Goal: Transaction & Acquisition: Purchase product/service

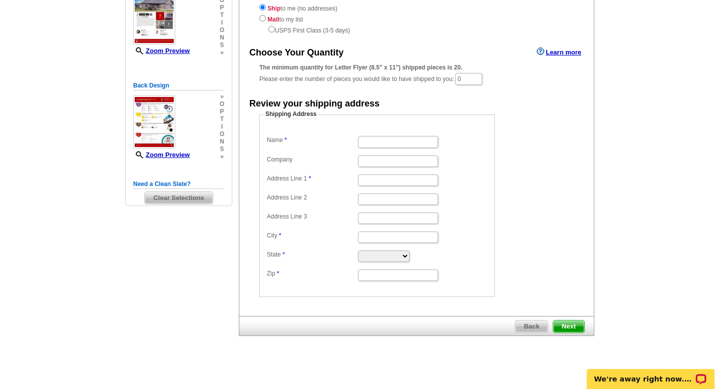
scroll to position [144, 0]
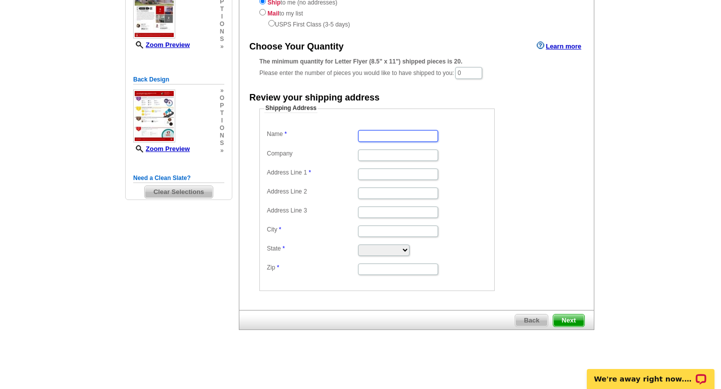
click at [375, 136] on input "Name" at bounding box center [398, 136] width 80 height 12
type input "[PERSON_NAME]"
type input "[PERSON_NAME] REALTY"
type input "[STREET_ADDRESS][PERSON_NAME]"
type input "Little Rock"
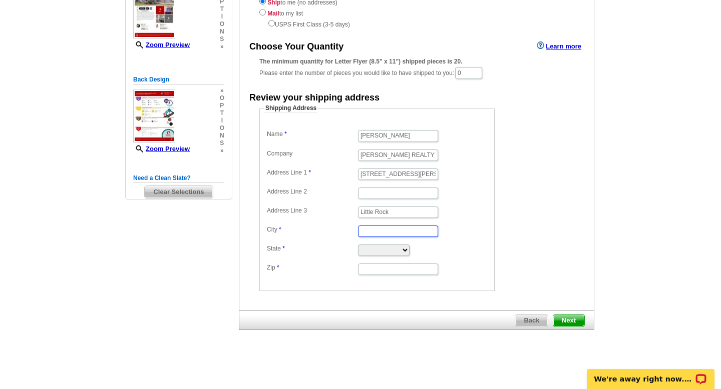
type input "Little Rock"
select select "AR"
type input "72223"
click at [570, 319] on span "Next" at bounding box center [568, 321] width 31 height 12
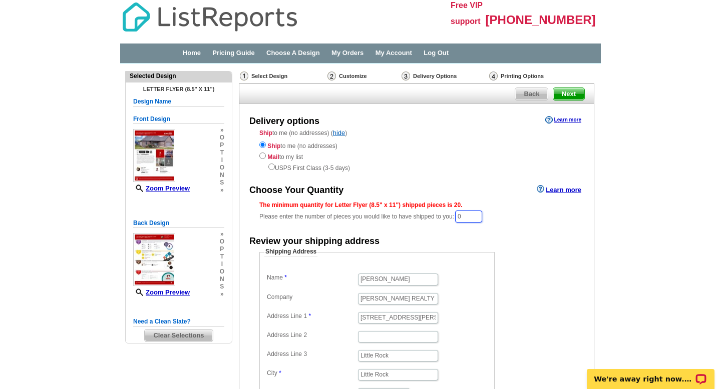
click at [470, 215] on input "0" at bounding box center [468, 217] width 27 height 12
type input "20"
click at [524, 272] on dd "Shipping Address Name [PERSON_NAME] Company [PERSON_NAME] REALTY Address Line 1…" at bounding box center [392, 342] width 266 height 187
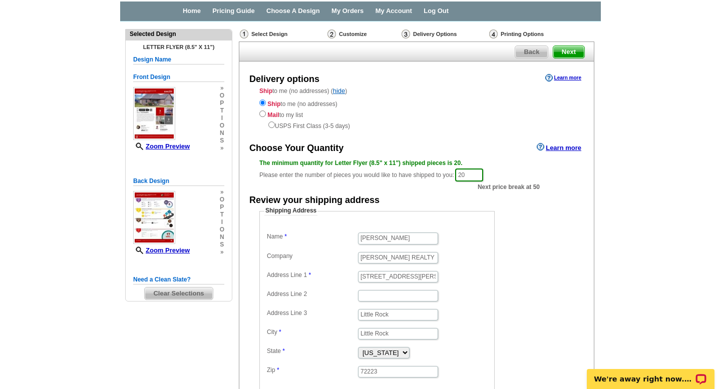
scroll to position [145, 0]
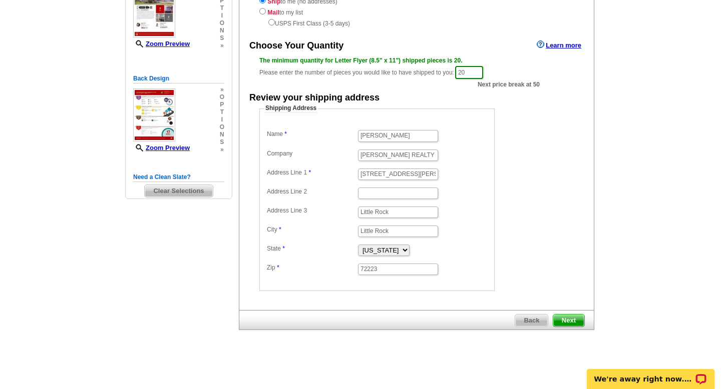
click at [569, 319] on span "Next" at bounding box center [568, 321] width 31 height 12
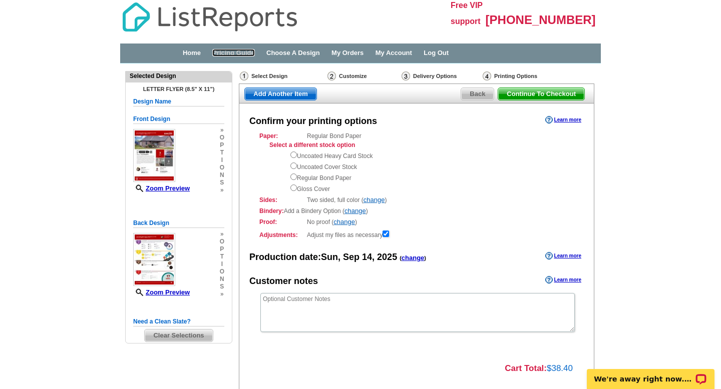
click at [244, 54] on link "Pricing Guide" at bounding box center [233, 53] width 43 height 8
